Goal: Task Accomplishment & Management: Use online tool/utility

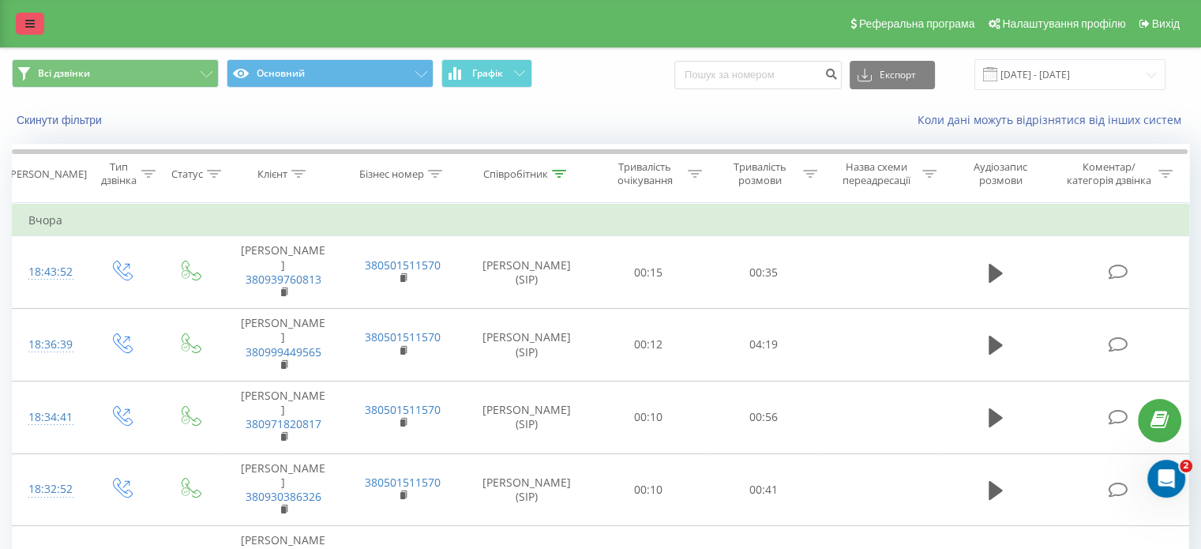
click at [28, 19] on icon at bounding box center [29, 23] width 9 height 11
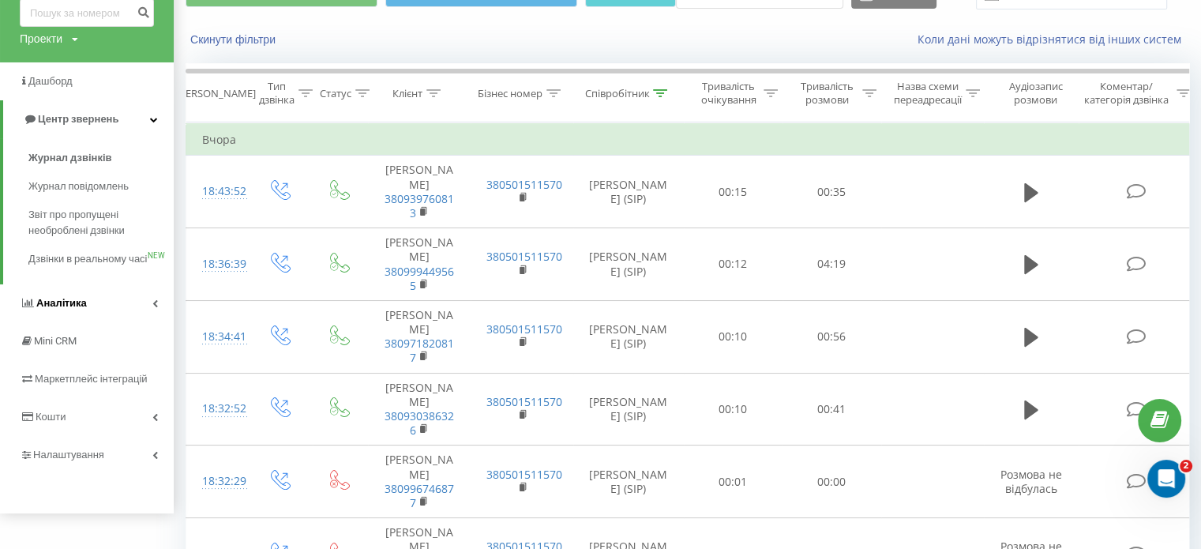
scroll to position [81, 0]
click at [85, 313] on link "Аналiтика" at bounding box center [87, 302] width 174 height 38
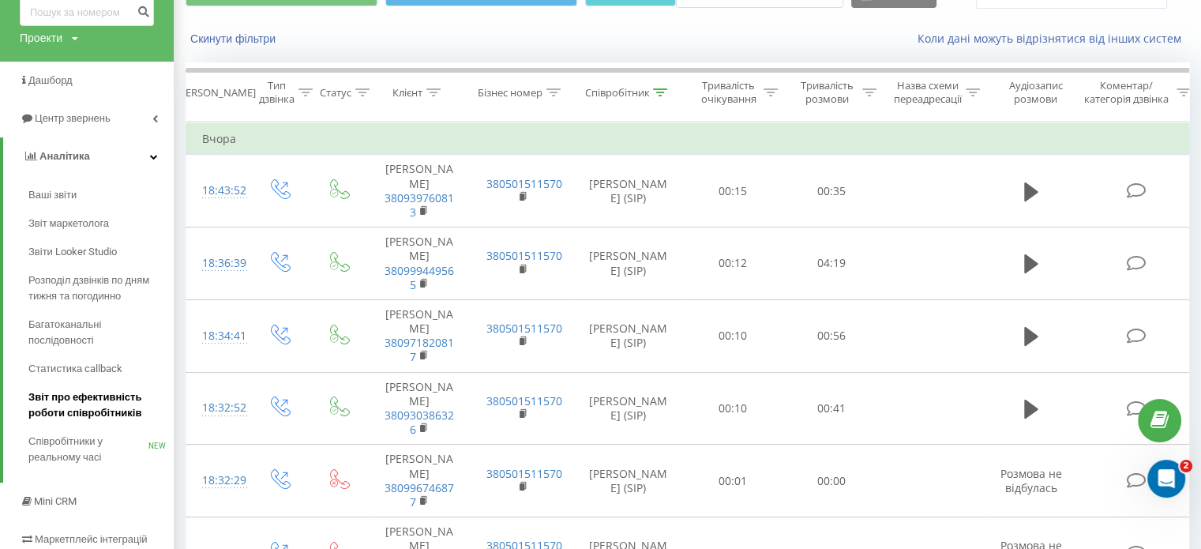
click at [109, 402] on span "Звіт про ефективність роботи співробітників" at bounding box center [96, 405] width 137 height 32
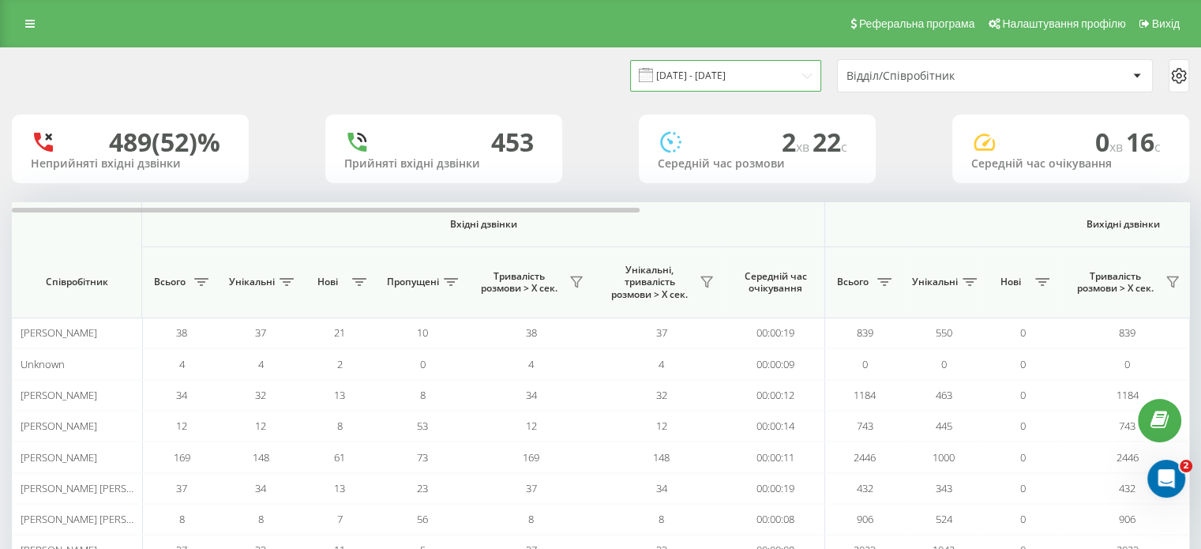
click at [749, 73] on input "[DATE] - [DATE]" at bounding box center [725, 75] width 191 height 31
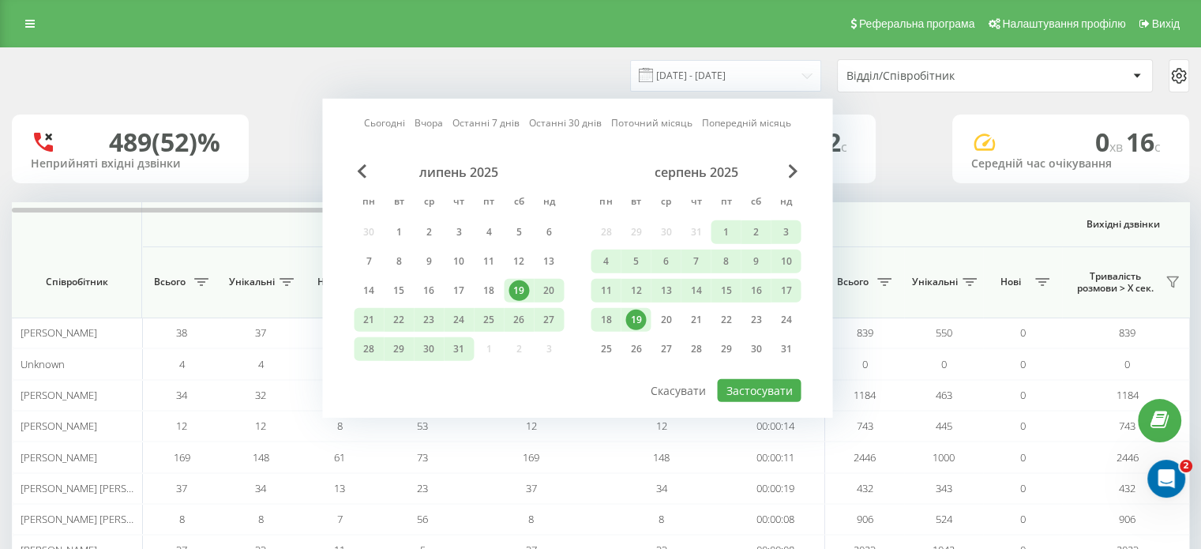
click at [636, 314] on div "19" at bounding box center [635, 320] width 21 height 21
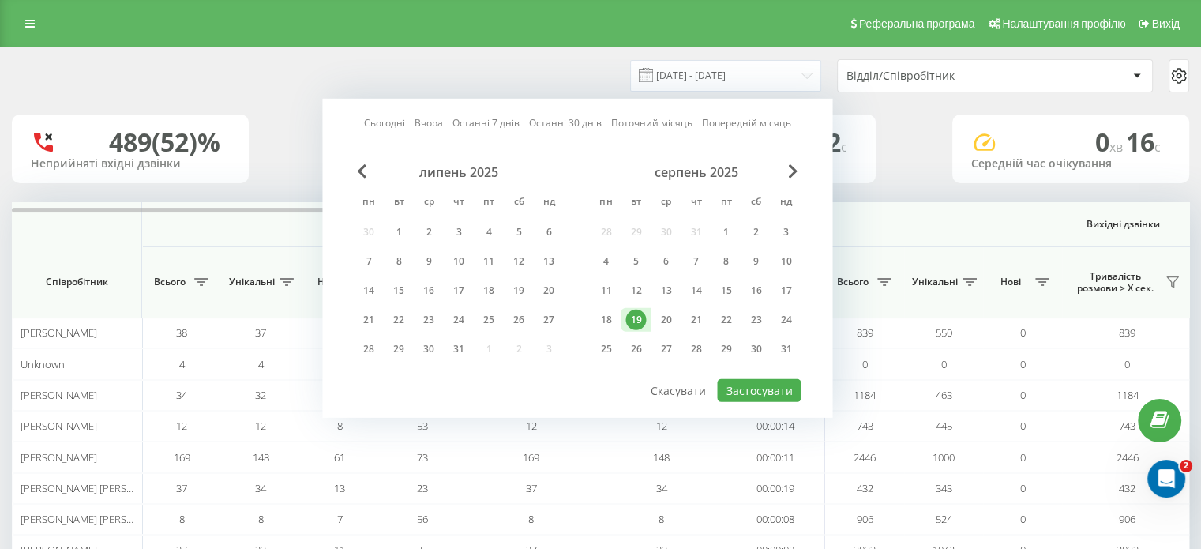
click at [636, 314] on div "19" at bounding box center [635, 320] width 21 height 21
click at [757, 379] on button "Застосувати" at bounding box center [759, 390] width 84 height 23
type input "[DATE] - [DATE]"
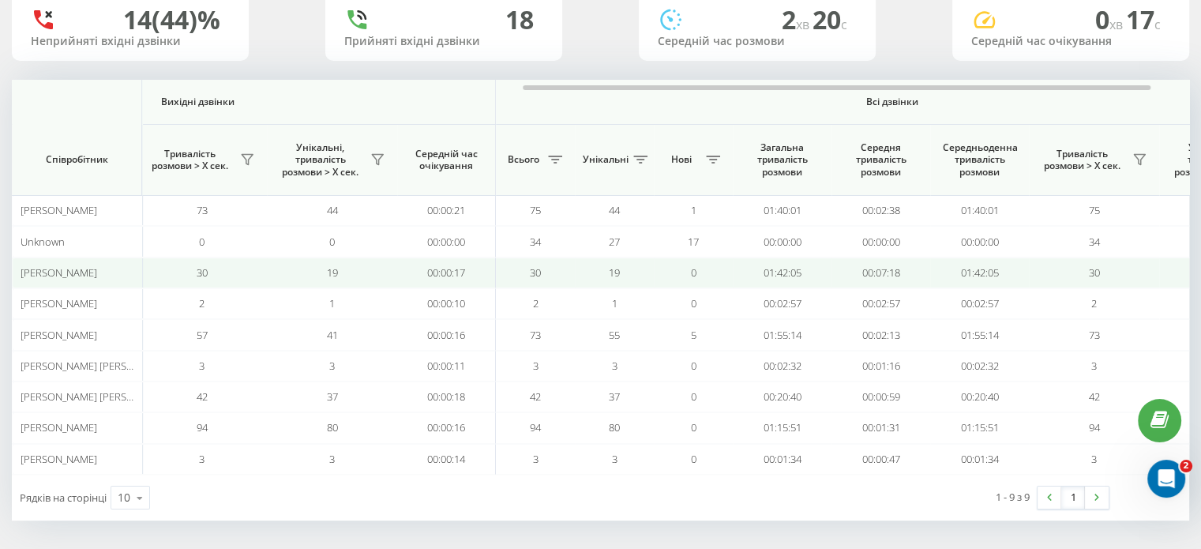
scroll to position [0, 944]
